Goal: Communication & Community: Participate in discussion

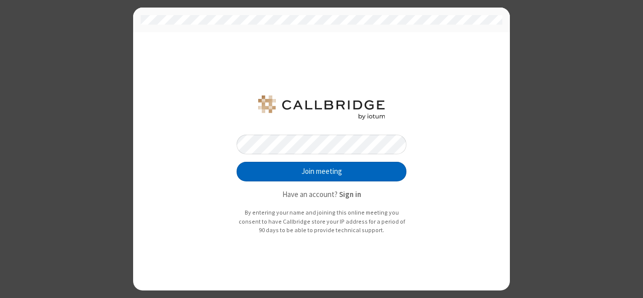
click at [322, 174] on button "Join meeting" at bounding box center [322, 172] width 170 height 20
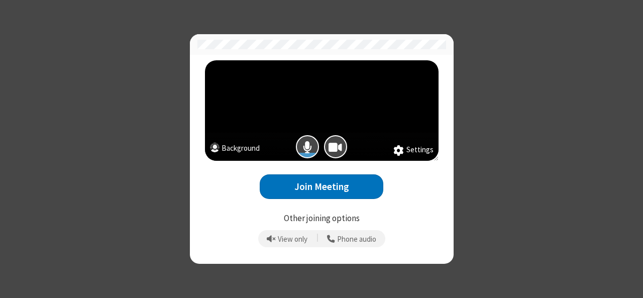
click at [255, 147] on button "Background" at bounding box center [235, 150] width 50 height 14
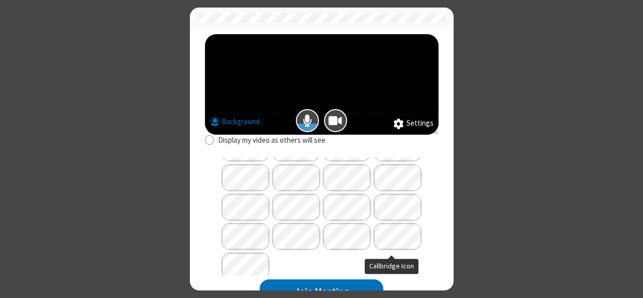
scroll to position [83, 0]
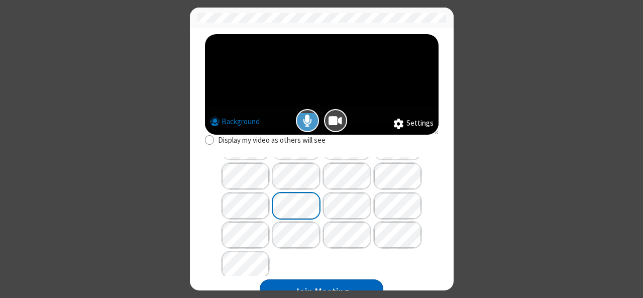
click at [347, 284] on button "Join Meeting" at bounding box center [322, 291] width 124 height 25
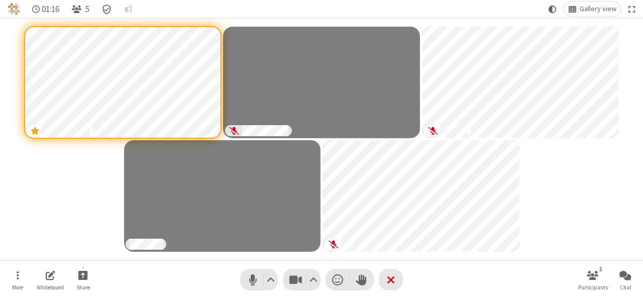
click at [449, 270] on nav "More Whiteboard Share Audio Video Send a reaction Raise hand Leave 5 Participan…" at bounding box center [322, 280] width 638 height 38
click at [247, 280] on span "Mute (Alt+A)" at bounding box center [252, 279] width 15 height 15
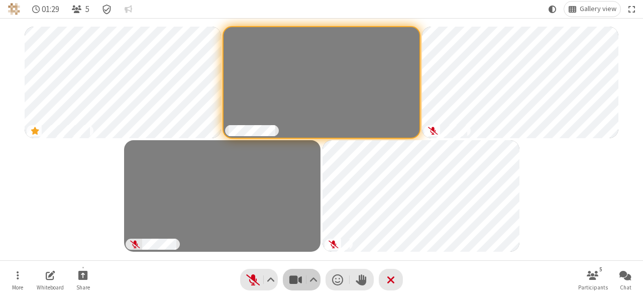
click at [288, 284] on span "Stop video (Alt+V)" at bounding box center [295, 279] width 15 height 15
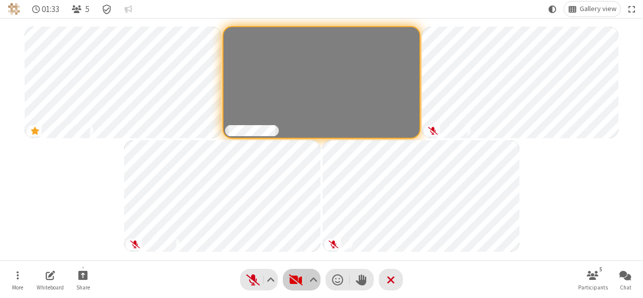
click at [288, 284] on span "Start video (Alt+V)" at bounding box center [295, 279] width 15 height 15
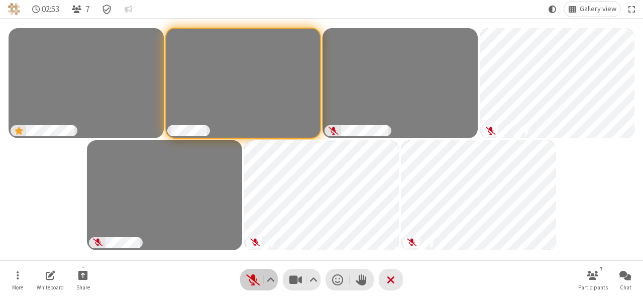
click at [255, 285] on span "Unmute (Alt+A)" at bounding box center [252, 279] width 15 height 15
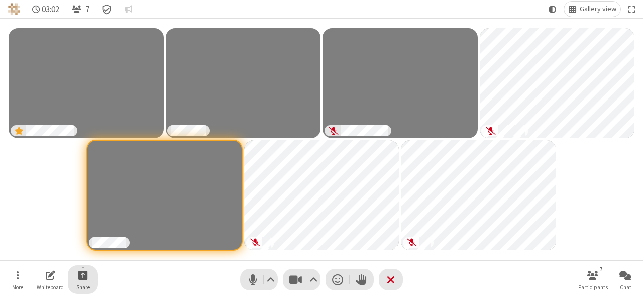
click at [80, 279] on span "Start sharing" at bounding box center [83, 275] width 10 height 13
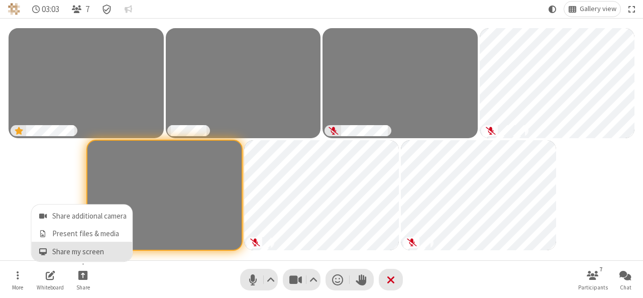
click at [81, 249] on span "Share my screen" at bounding box center [89, 252] width 74 height 9
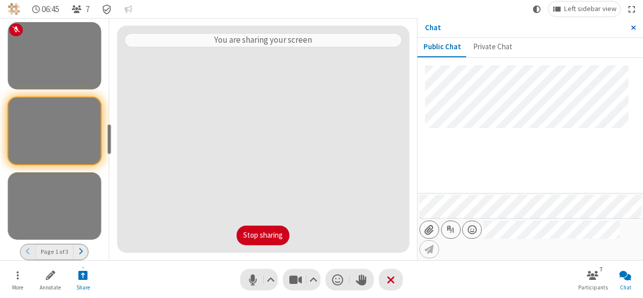
click at [635, 30] on span "Close sidebar" at bounding box center [633, 28] width 5 height 8
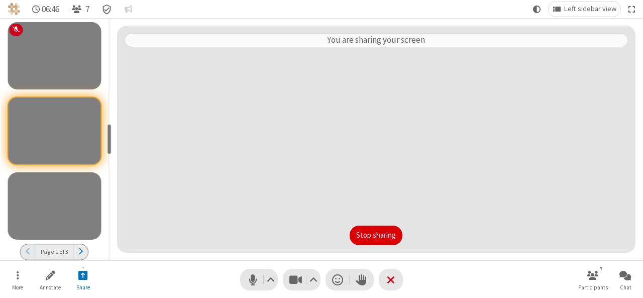
click at [388, 237] on button "Stop sharing" at bounding box center [376, 235] width 53 height 20
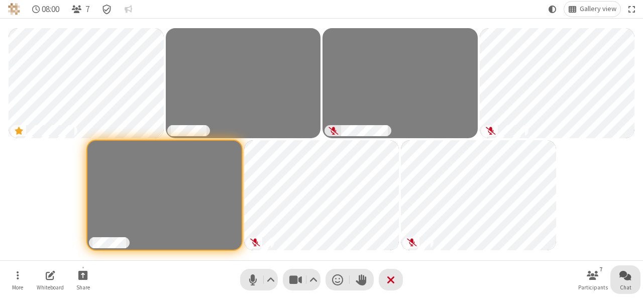
click at [621, 282] on button "Chat" at bounding box center [625, 279] width 30 height 29
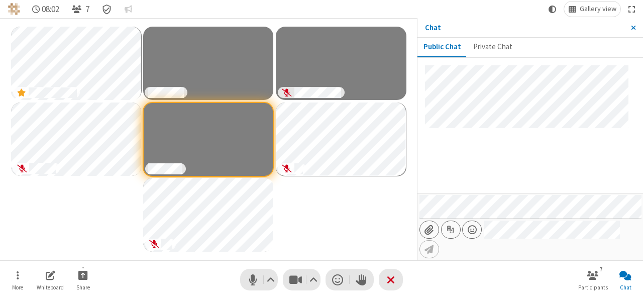
click at [433, 238] on input "File picker" at bounding box center [429, 229] width 19 height 17
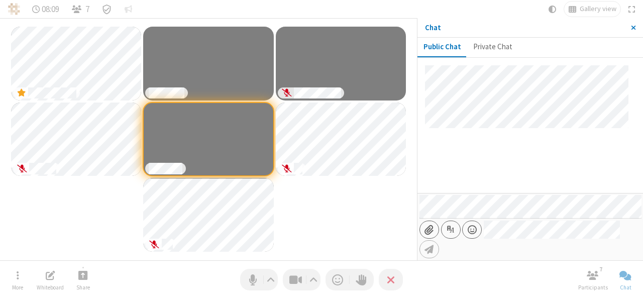
type input "C:\fakepath\Screenshot_[PHONE_NUMBER]_230722_Phone (1).jpg"
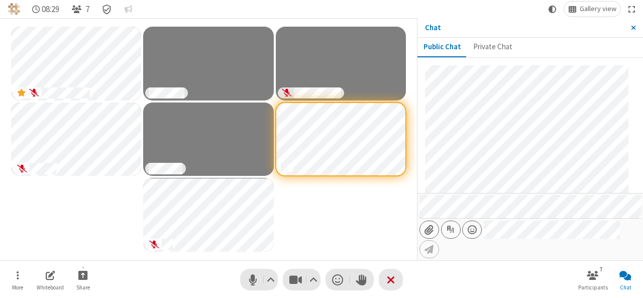
scroll to position [75, 0]
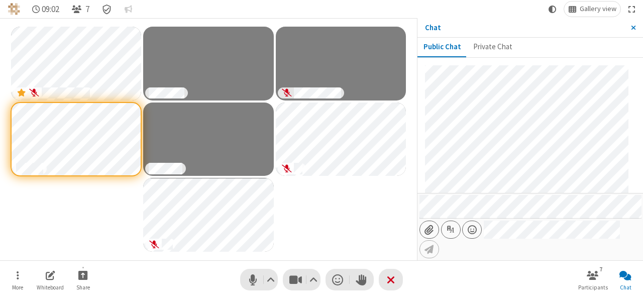
click at [432, 281] on nav "More Whiteboard Share Audio Video Send a reaction Raise hand Leave 7 Participan…" at bounding box center [322, 280] width 638 height 38
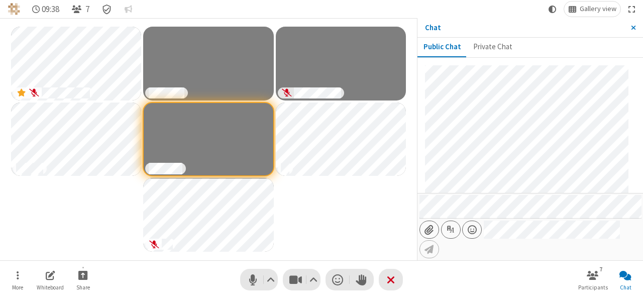
click at [255, 268] on nav "More Whiteboard Share Audio Video Send a reaction Raise hand Leave 7 Participan…" at bounding box center [322, 280] width 638 height 38
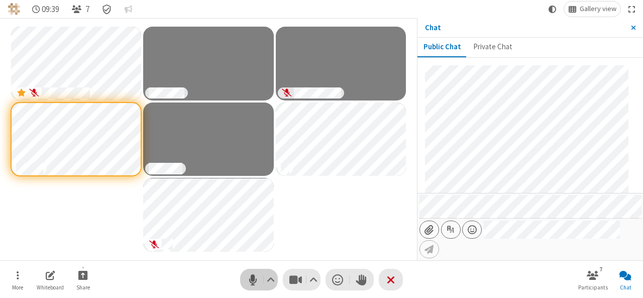
click at [251, 278] on span "Mute (Alt+A)" at bounding box center [252, 279] width 15 height 15
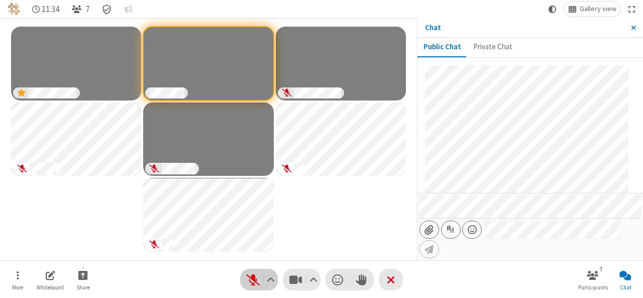
click at [251, 278] on span "Unmute (Alt+A)" at bounding box center [252, 279] width 15 height 15
click at [254, 286] on span "Mute (Alt+A)" at bounding box center [252, 279] width 15 height 15
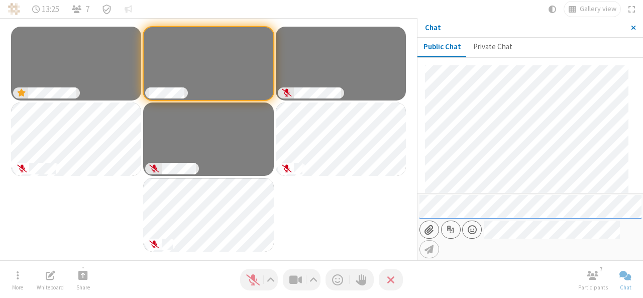
scroll to position [114, 0]
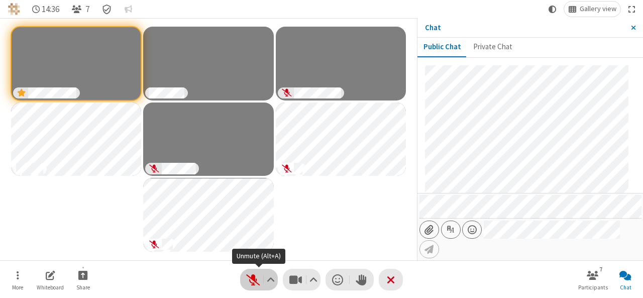
click at [249, 276] on span "Unmute (Alt+A)" at bounding box center [252, 279] width 15 height 15
click at [248, 283] on span "Mute (Alt+A)" at bounding box center [252, 279] width 15 height 15
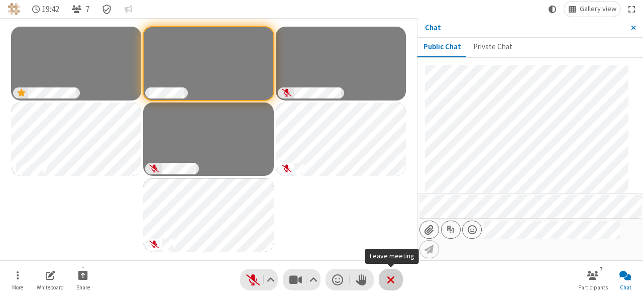
click at [395, 279] on button "Leave" at bounding box center [391, 280] width 24 height 22
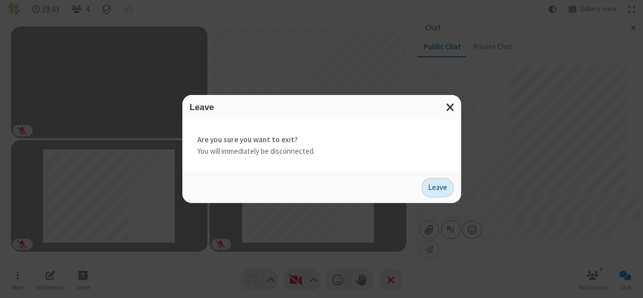
click at [436, 179] on button "Leave" at bounding box center [437, 188] width 32 height 20
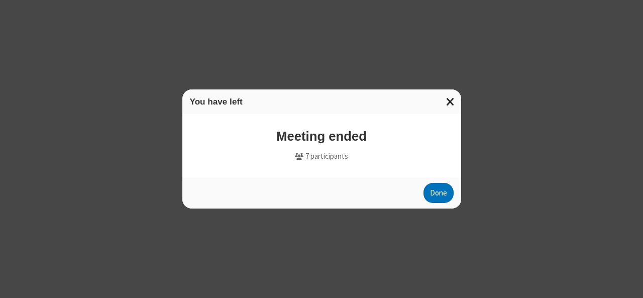
click at [449, 100] on span "Close modal" at bounding box center [450, 101] width 9 height 13
